Goal: Browse casually

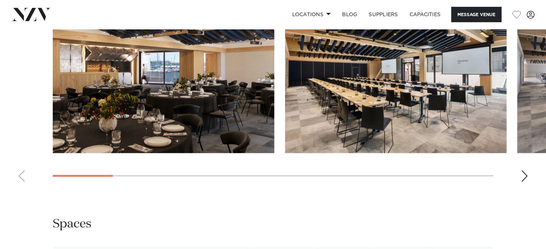
scroll to position [682, 0]
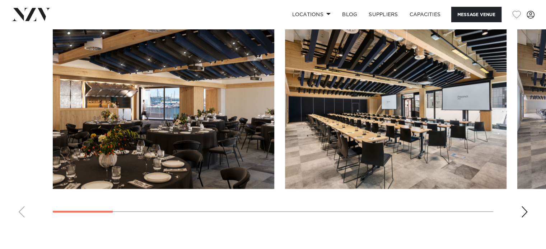
click at [524, 210] on div "Next slide" at bounding box center [524, 211] width 7 height 11
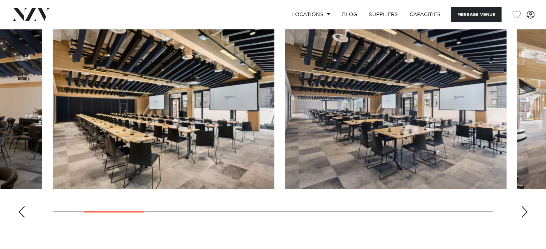
click at [524, 210] on div "Next slide" at bounding box center [524, 211] width 7 height 11
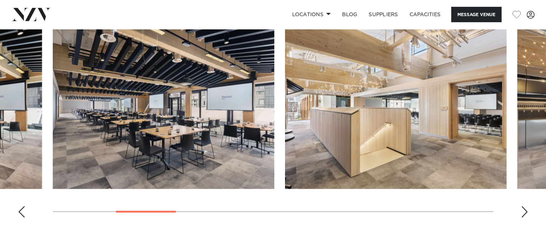
click at [524, 210] on div "Next slide" at bounding box center [524, 211] width 7 height 11
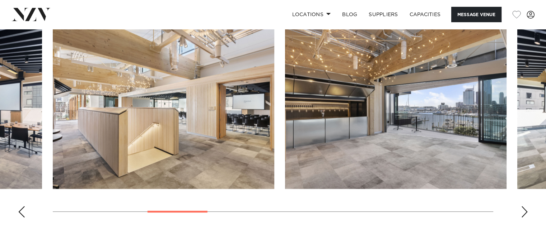
click at [524, 210] on div "Next slide" at bounding box center [524, 211] width 7 height 11
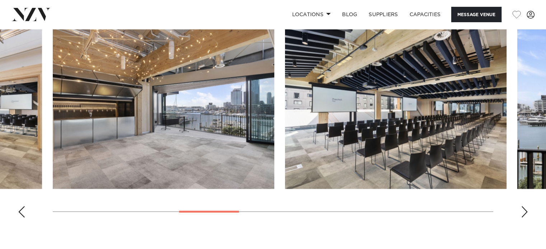
click at [524, 210] on div "Next slide" at bounding box center [524, 211] width 7 height 11
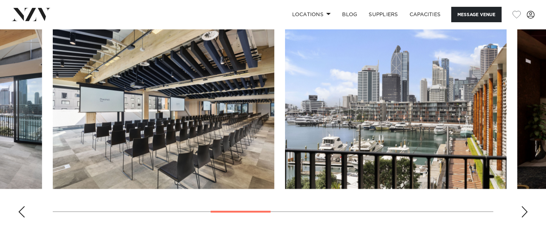
click at [524, 210] on div "Next slide" at bounding box center [524, 211] width 7 height 11
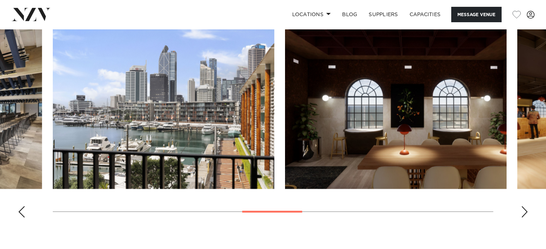
click at [524, 210] on div "Next slide" at bounding box center [524, 211] width 7 height 11
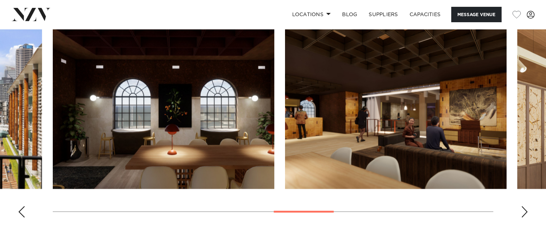
click at [524, 210] on div "Next slide" at bounding box center [524, 211] width 7 height 11
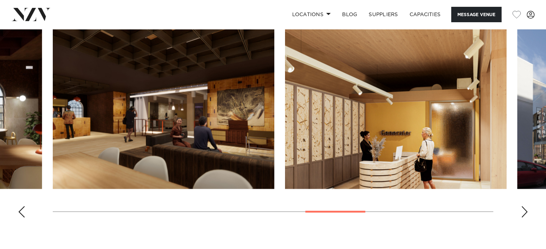
click at [524, 210] on div "Next slide" at bounding box center [524, 211] width 7 height 11
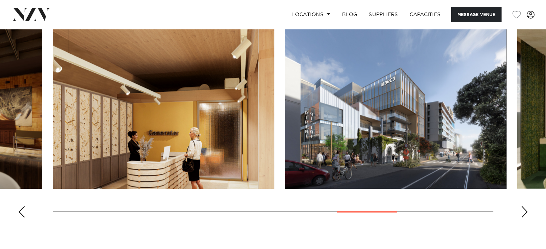
click at [524, 210] on div "Next slide" at bounding box center [524, 211] width 7 height 11
